Goal: Task Accomplishment & Management: Complete application form

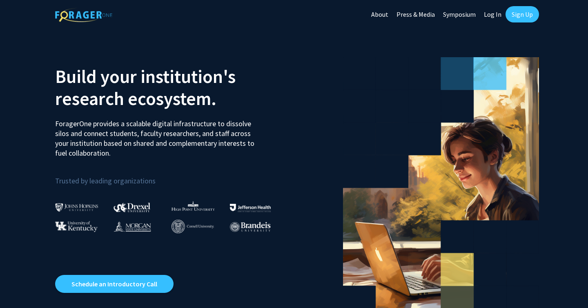
click at [528, 14] on link "Sign Up" at bounding box center [523, 14] width 34 height 16
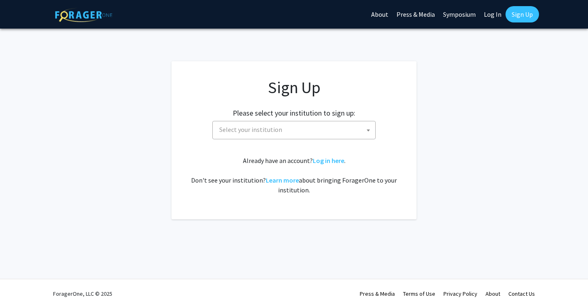
click at [240, 135] on span "Select your institution" at bounding box center [295, 129] width 159 height 17
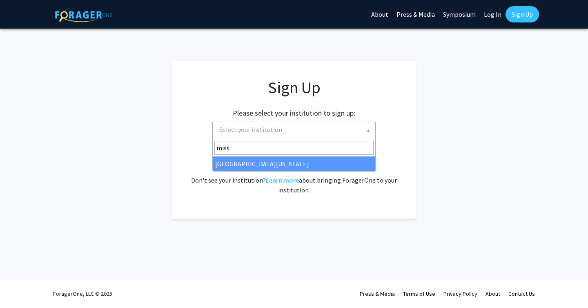
type input "miss"
select select "33"
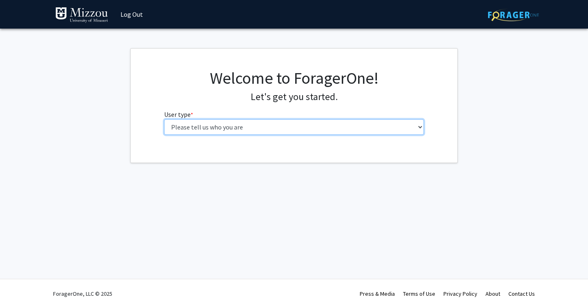
click at [295, 133] on select "Please tell us who you are Undergraduate Student Master's Student Doctoral Cand…" at bounding box center [294, 127] width 260 height 16
click at [255, 123] on select "Please tell us who you are Undergraduate Student Master's Student Doctoral Cand…" at bounding box center [294, 127] width 260 height 16
select select "1: undergrad"
click at [164, 119] on select "Please tell us who you are Undergraduate Student Master's Student Doctoral Cand…" at bounding box center [294, 127] width 260 height 16
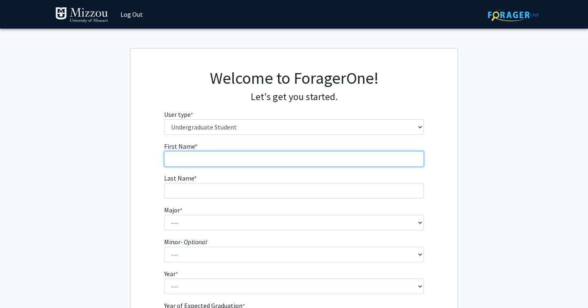
click at [242, 161] on input "First Name * required" at bounding box center [294, 159] width 260 height 16
type input "[PERSON_NAME]"
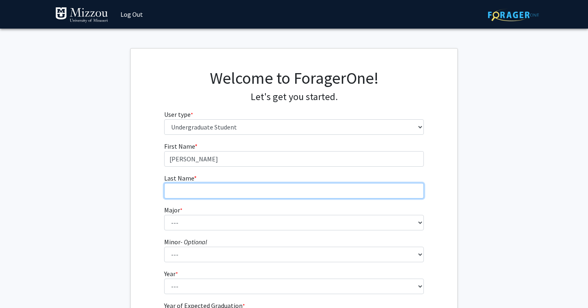
type input "[PERSON_NAME]"
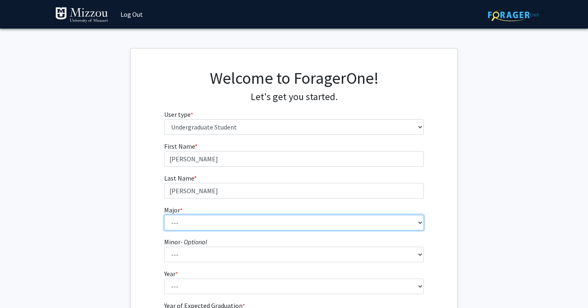
click at [224, 221] on select "--- Agribusiness Management Agricultural Education Agricultural Education: Comm…" at bounding box center [294, 223] width 260 height 16
select select "72: 2564"
click at [164, 215] on select "--- Agribusiness Management Agricultural Education Agricultural Education: Comm…" at bounding box center [294, 223] width 260 height 16
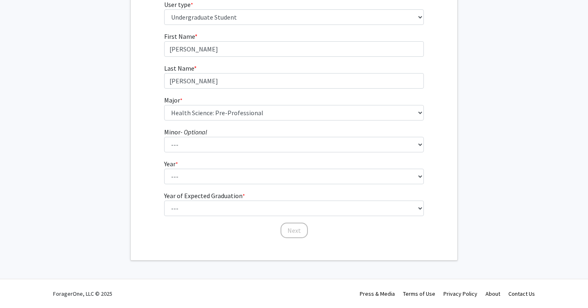
click at [221, 135] on fg-select "Minor - Optional --- Accountancy Aerospace Engineering Aerospace Studies Agribu…" at bounding box center [294, 139] width 260 height 25
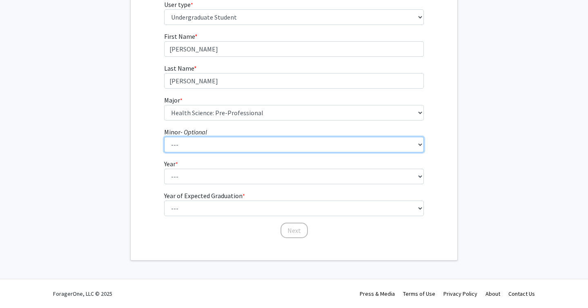
click at [221, 138] on select "--- Accountancy Aerospace Engineering Aerospace Studies Agribusiness Management…" at bounding box center [294, 145] width 260 height 16
select select "83: 2039"
click at [164, 137] on select "--- Accountancy Aerospace Engineering Aerospace Studies Agribusiness Management…" at bounding box center [294, 145] width 260 height 16
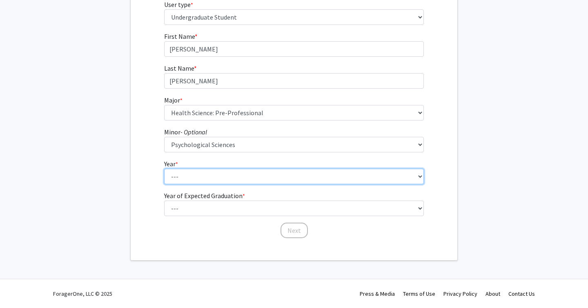
click at [180, 174] on select "--- First-year Sophomore Junior Senior Postbaccalaureate Certificate" at bounding box center [294, 177] width 260 height 16
select select "2: sophomore"
click at [164, 169] on select "--- First-year Sophomore Junior Senior Postbaccalaureate Certificate" at bounding box center [294, 177] width 260 height 16
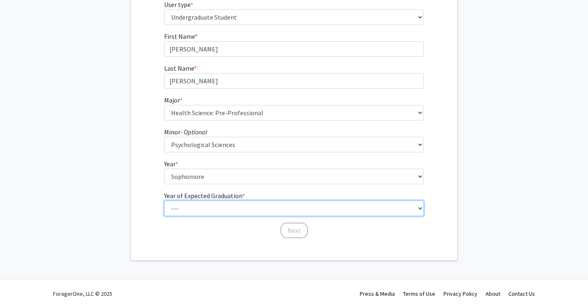
click at [182, 208] on select "--- 2025 2026 2027 2028 2029 2030 2031 2032 2033 2034" at bounding box center [294, 209] width 260 height 16
select select "4: 2028"
click at [164, 201] on select "--- 2025 2026 2027 2028 2029 2030 2031 2032 2033 2034" at bounding box center [294, 209] width 260 height 16
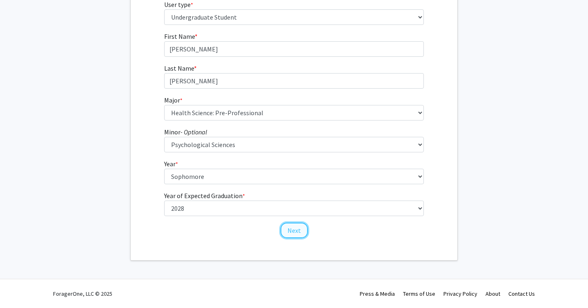
click at [291, 237] on button "Next" at bounding box center [294, 231] width 27 height 16
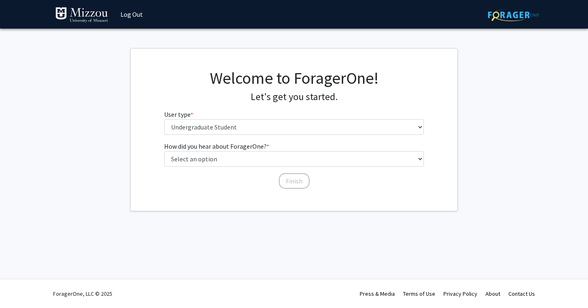
click at [255, 135] on div "Welcome to ForagerOne! Let's get you started. User type * required Please tell …" at bounding box center [294, 104] width 273 height 73
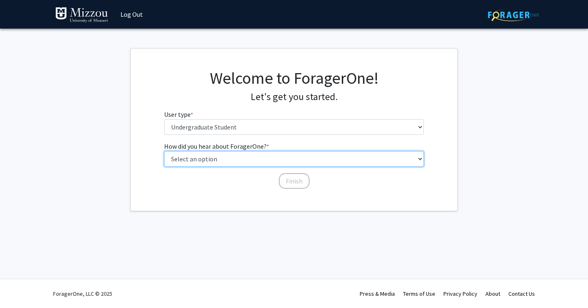
click at [241, 159] on select "Select an option Peer/student recommendation Faculty/staff recommendation Unive…" at bounding box center [294, 159] width 260 height 16
select select "4: university_email"
click at [164, 151] on select "Select an option Peer/student recommendation Faculty/staff recommendation Unive…" at bounding box center [294, 159] width 260 height 16
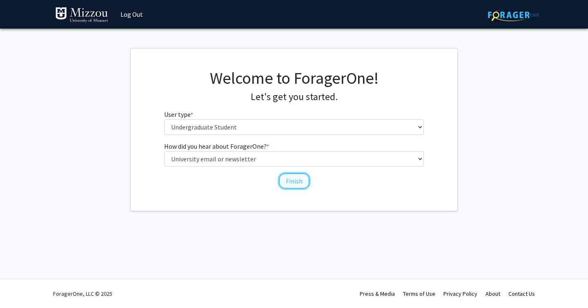
click at [300, 181] on button "Finish" at bounding box center [294, 181] width 31 height 16
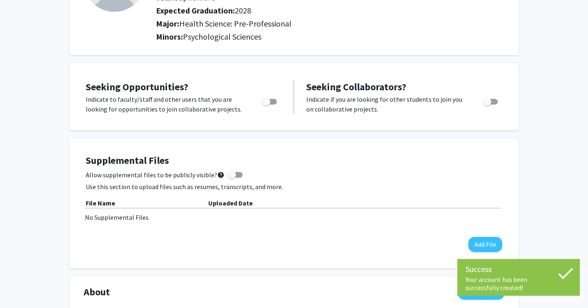
scroll to position [117, 0]
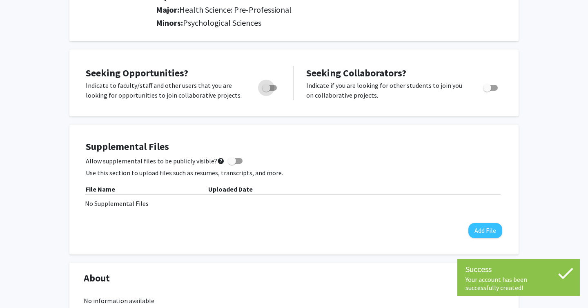
click at [269, 87] on span "Toggle" at bounding box center [266, 88] width 8 height 8
click at [266, 91] on input "Are you actively seeking opportunities?" at bounding box center [266, 91] width 0 height 0
checkbox input "true"
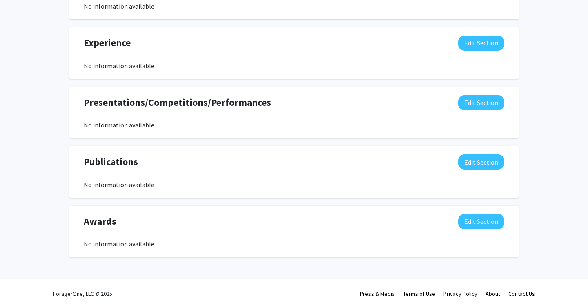
scroll to position [0, 0]
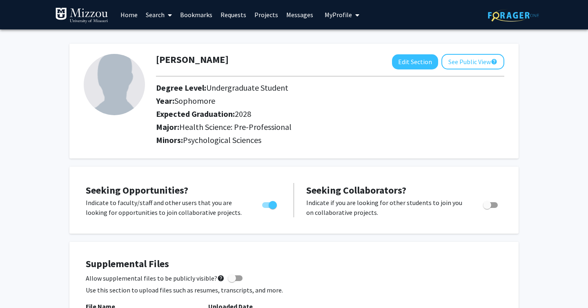
click at [158, 13] on link "Search" at bounding box center [159, 14] width 34 height 29
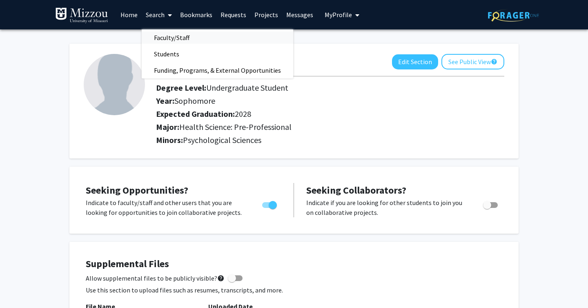
click at [170, 37] on span "Faculty/Staff" at bounding box center [172, 37] width 60 height 16
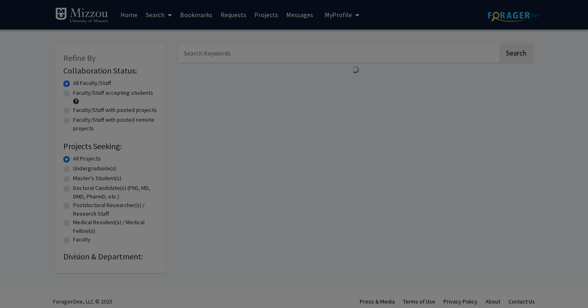
scroll to position [8, 0]
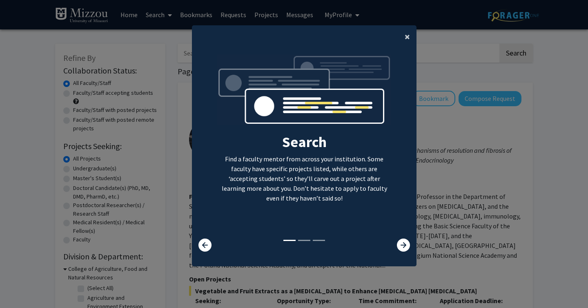
click at [410, 34] on button "×" at bounding box center [407, 36] width 18 height 23
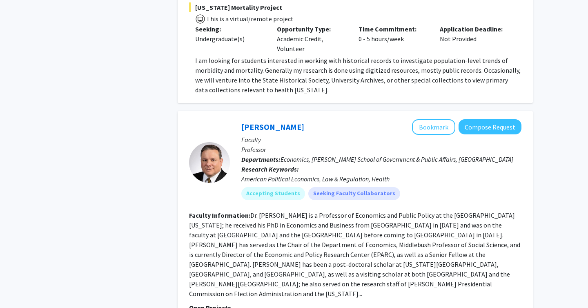
scroll to position [3930, 0]
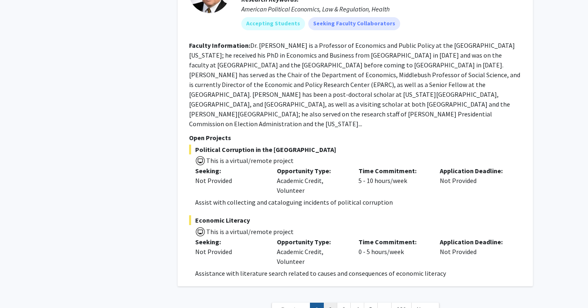
click at [332, 303] on link "2" at bounding box center [331, 310] width 14 height 14
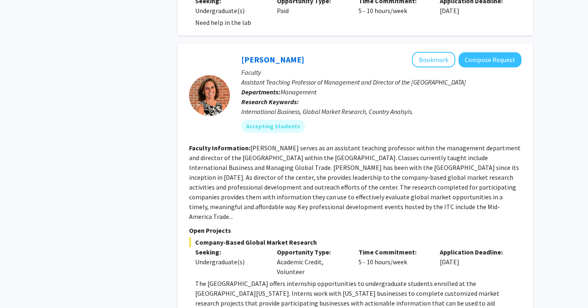
scroll to position [2700, 0]
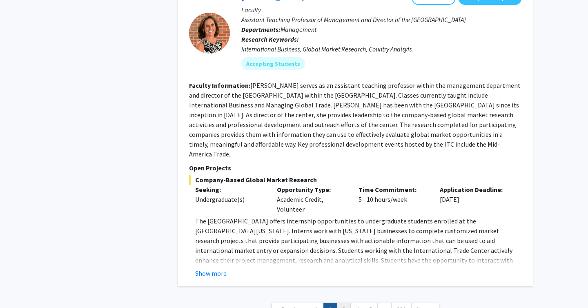
click at [348, 303] on link "3" at bounding box center [344, 310] width 14 height 14
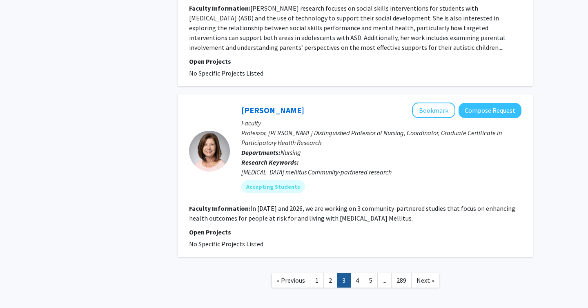
scroll to position [1762, 0]
click at [445, 102] on button "Bookmark" at bounding box center [433, 110] width 43 height 16
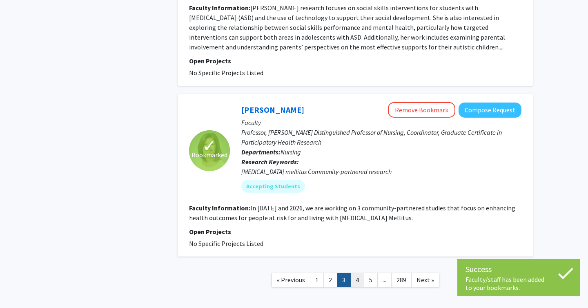
click at [358, 273] on link "4" at bounding box center [358, 280] width 14 height 14
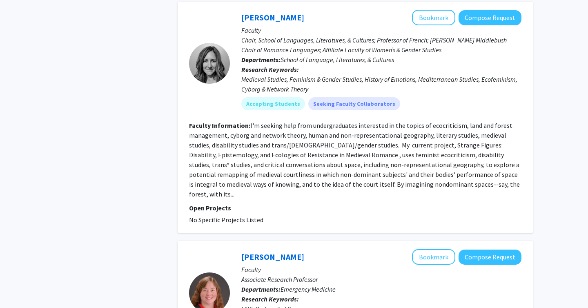
scroll to position [1522, 0]
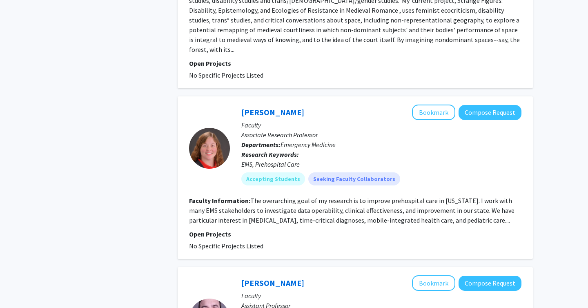
click at [380, 197] on fg-read-more "The overarching goal of my research is to improve prehospital care in [US_STATE…" at bounding box center [352, 211] width 326 height 28
click at [272, 107] on link "[PERSON_NAME]" at bounding box center [273, 112] width 63 height 10
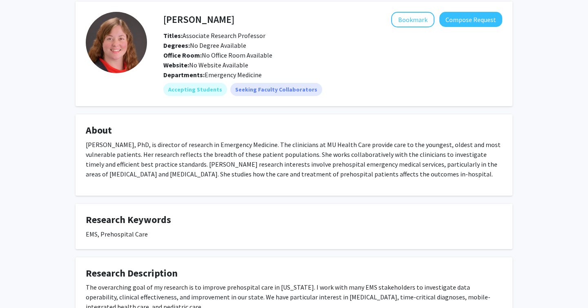
scroll to position [29, 0]
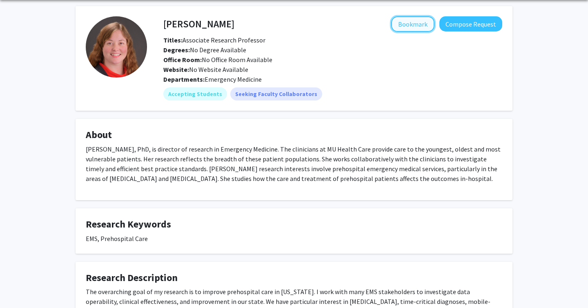
click at [414, 27] on button "Bookmark" at bounding box center [412, 24] width 43 height 16
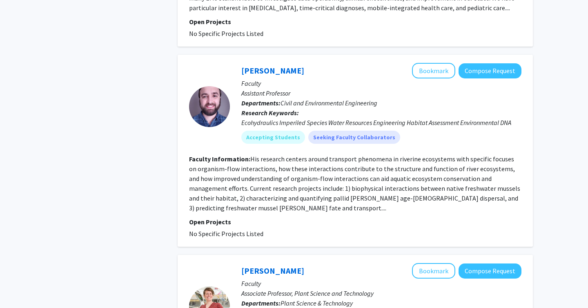
scroll to position [1878, 0]
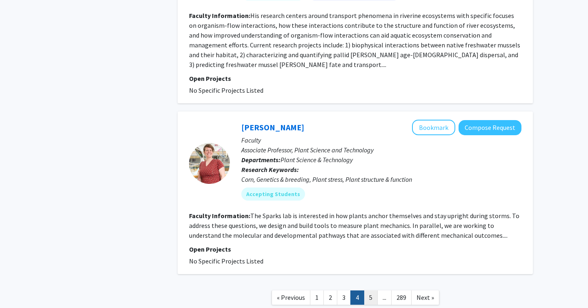
click at [374, 291] on link "5" at bounding box center [371, 298] width 14 height 14
